Goal: Information Seeking & Learning: Learn about a topic

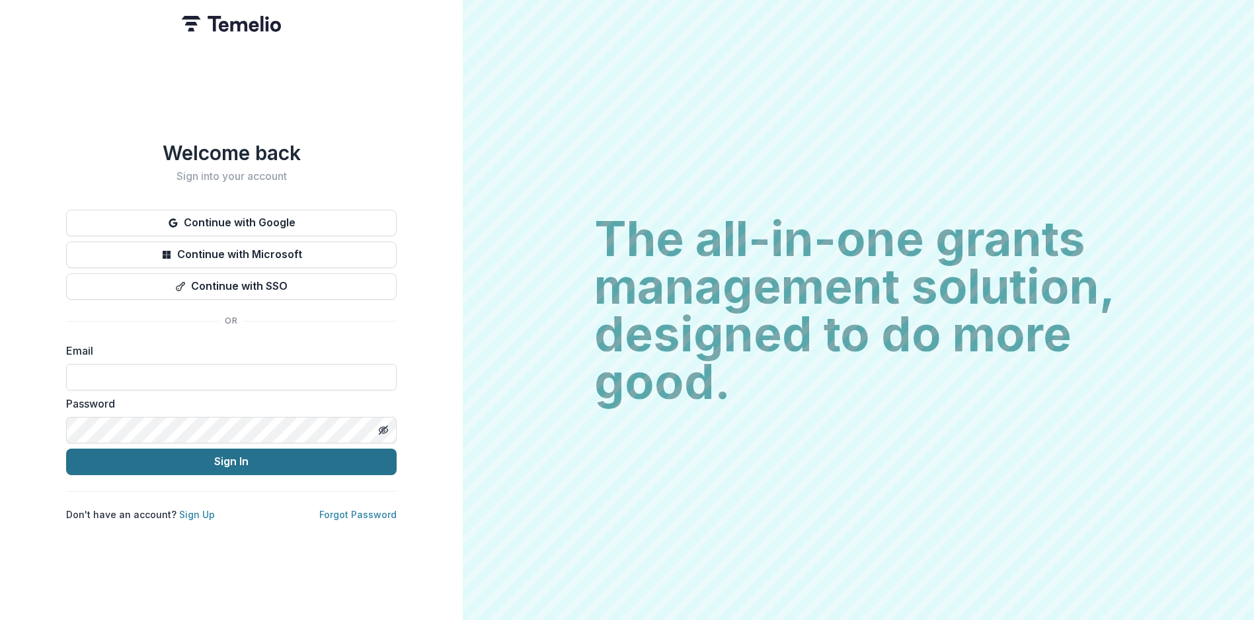
type input "**********"
click at [165, 455] on button "Sign In" at bounding box center [231, 461] width 331 height 26
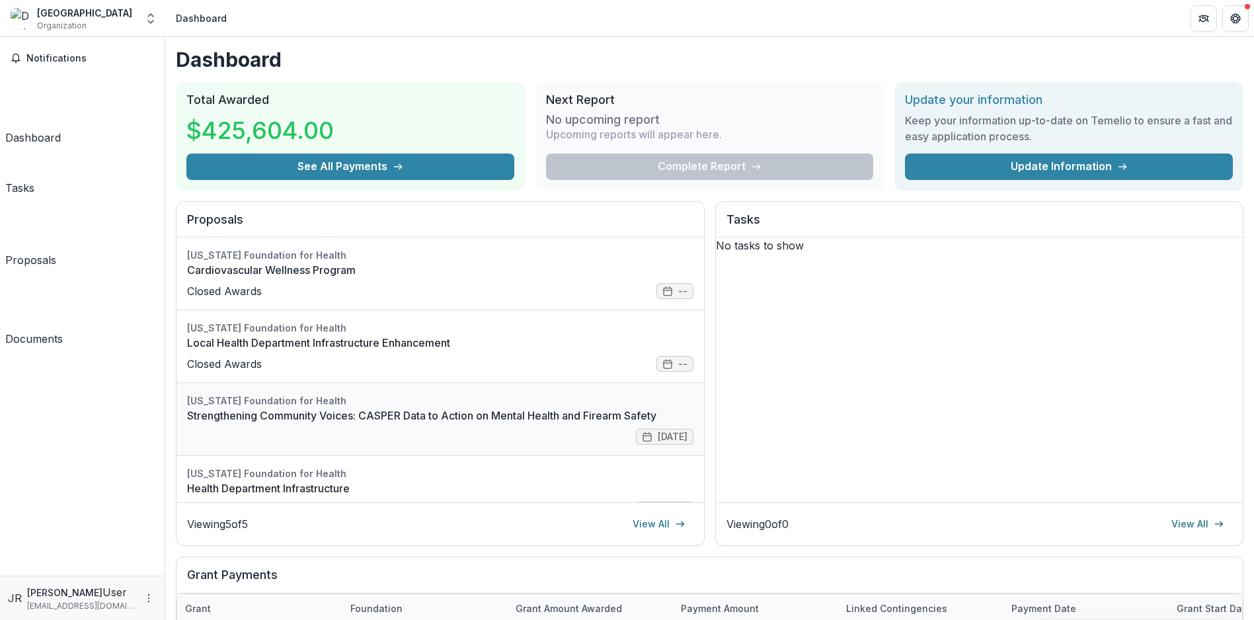
click at [224, 423] on link "Strengthening Community Voices: CASPER Data to Action on Mental Health and Fire…" at bounding box center [440, 415] width 507 height 16
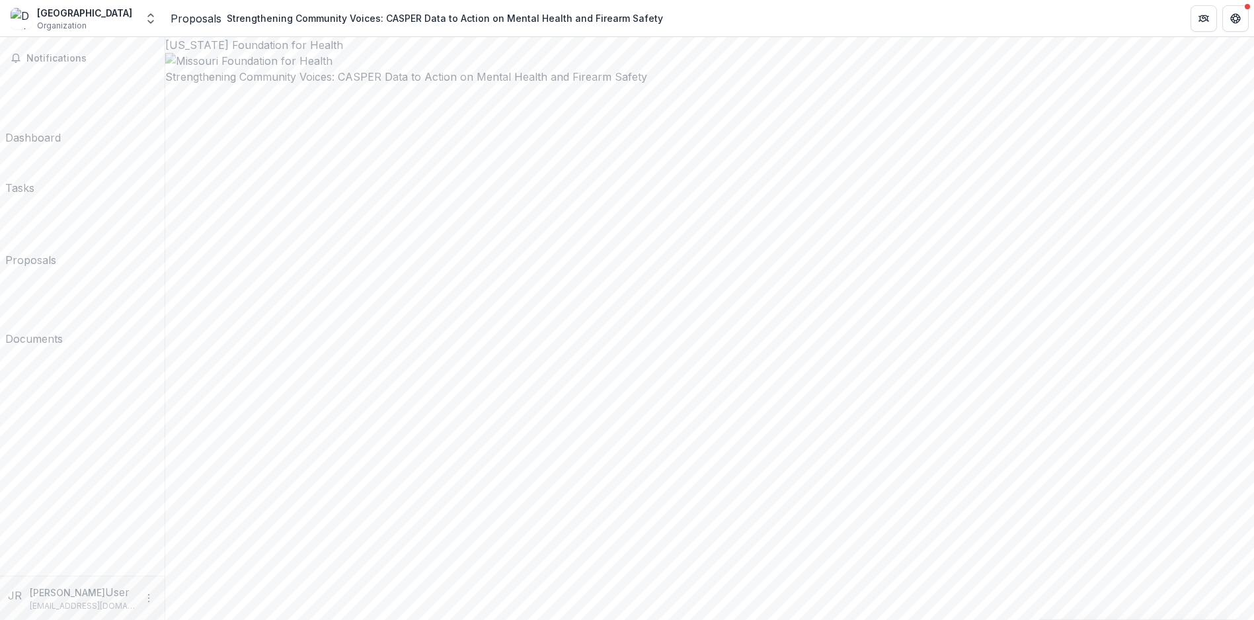
click at [198, 23] on div "Proposals" at bounding box center [196, 19] width 51 height 16
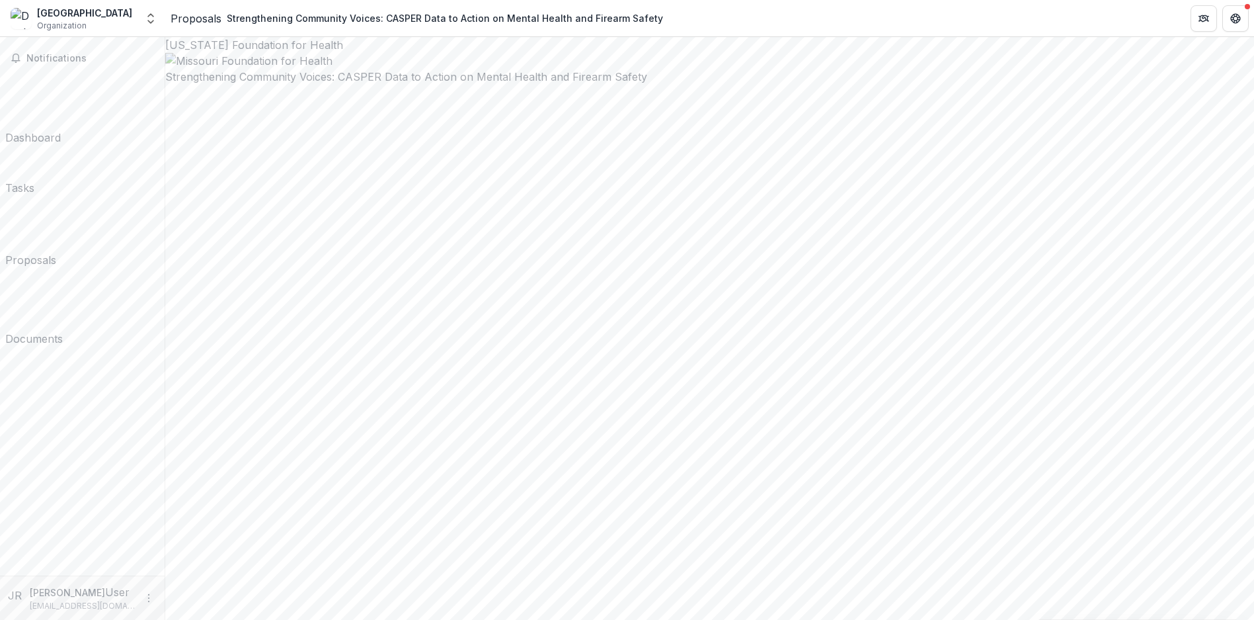
click at [63, 273] on link "Documents" at bounding box center [34, 309] width 58 height 73
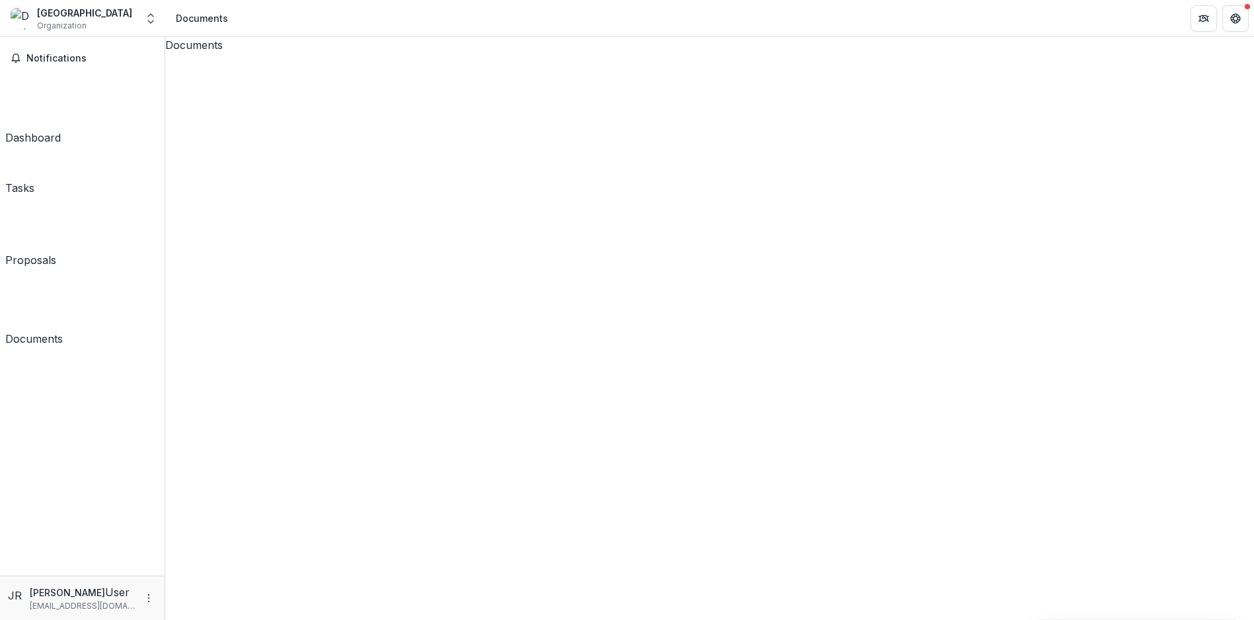
click at [185, 97] on icon at bounding box center [709, 597] width 1089 height 1089
click at [468, 337] on div "Documents Strengthening Community Voices: CASPER Data to Action on Mental Healt…" at bounding box center [709, 328] width 1089 height 583
click at [64, 56] on span "Notifications" at bounding box center [90, 58] width 128 height 11
click at [61, 130] on div "Dashboard" at bounding box center [33, 138] width 56 height 16
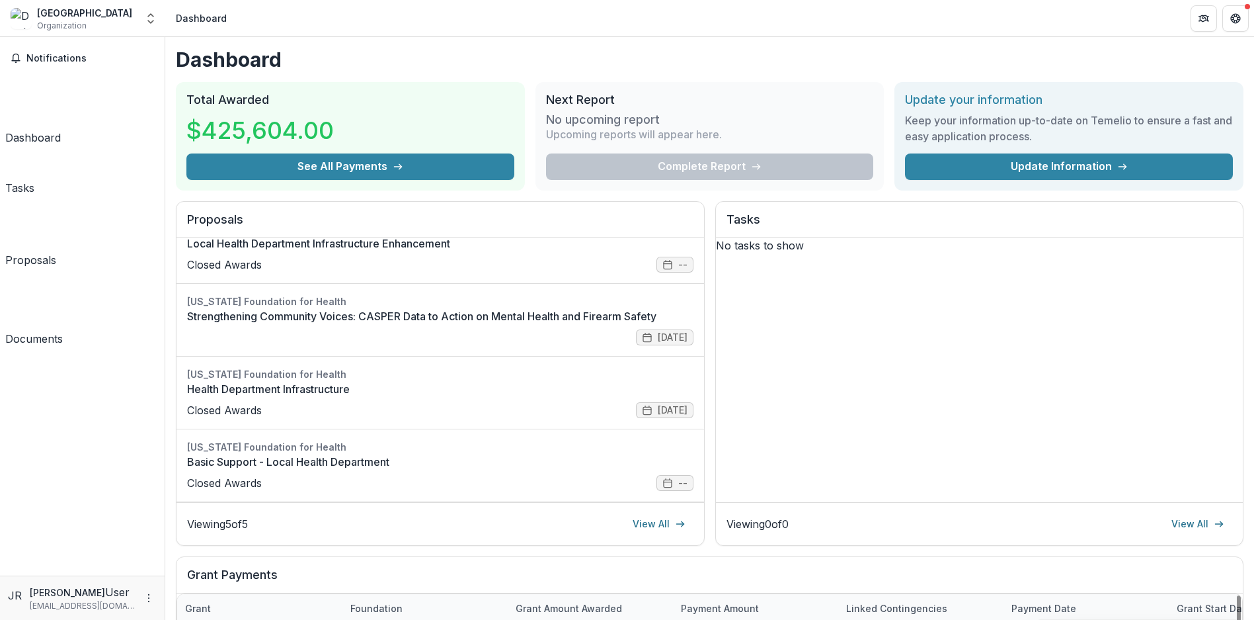
click at [34, 180] on div "Tasks" at bounding box center [19, 188] width 29 height 16
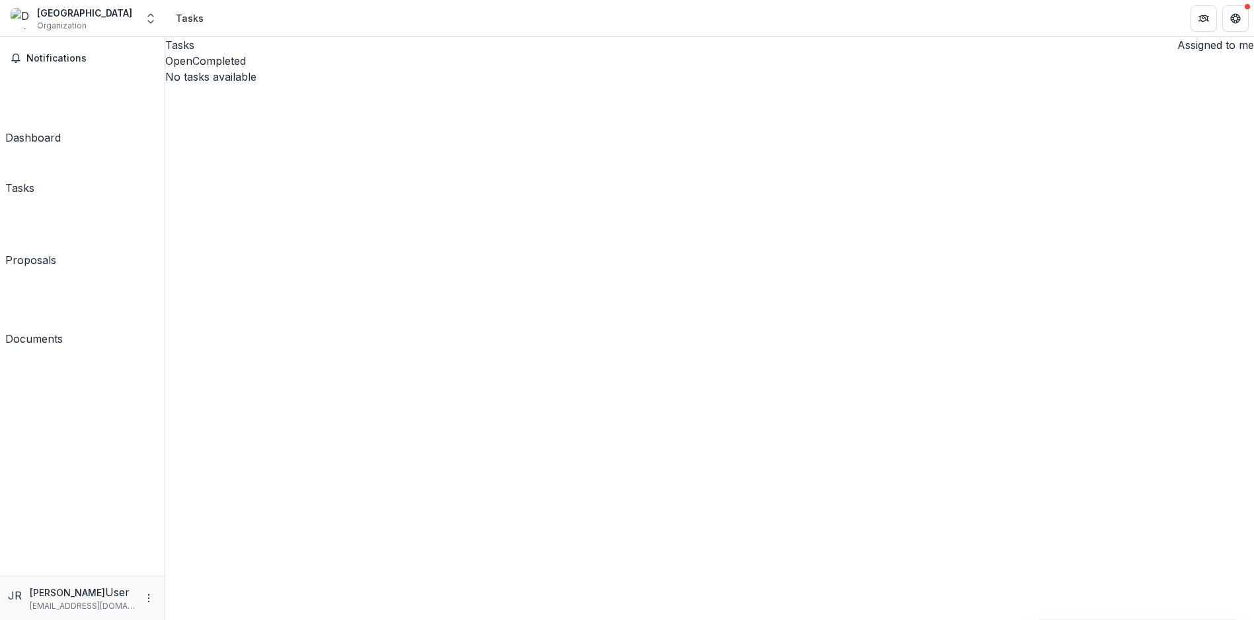
click at [56, 252] on div "Proposals" at bounding box center [30, 260] width 51 height 16
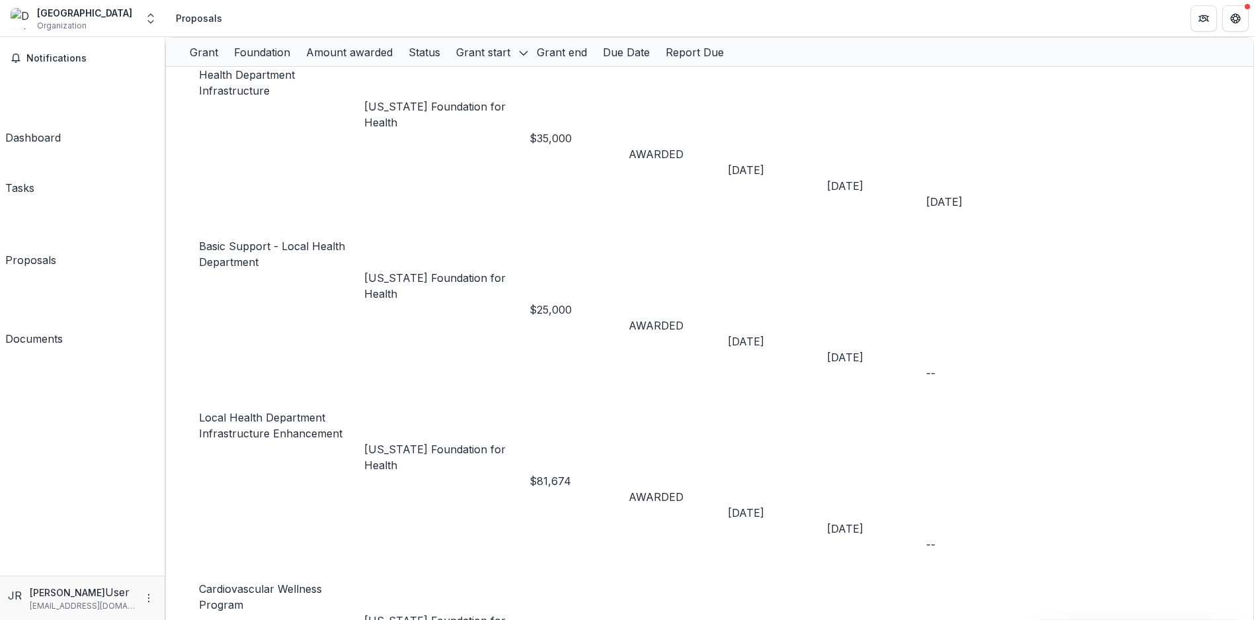
click at [63, 331] on div "Documents" at bounding box center [34, 339] width 58 height 16
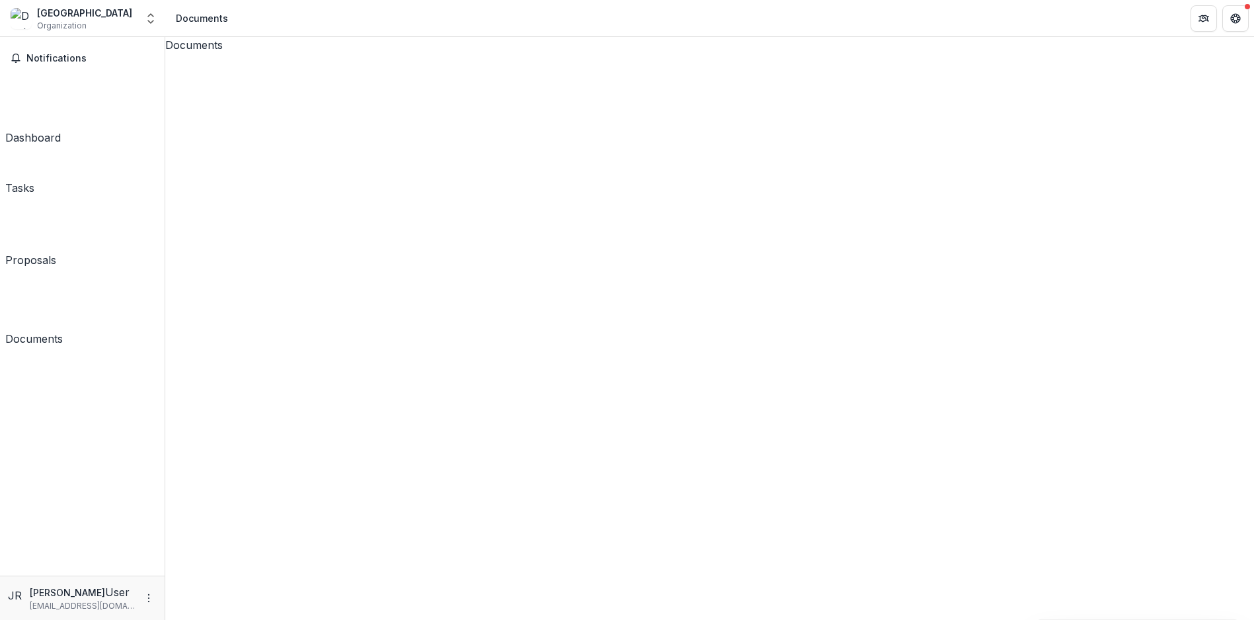
click at [122, 445] on div "Notifications Dashboard Tasks Proposals Documents" at bounding box center [82, 306] width 165 height 538
